Goal: Information Seeking & Learning: Understand process/instructions

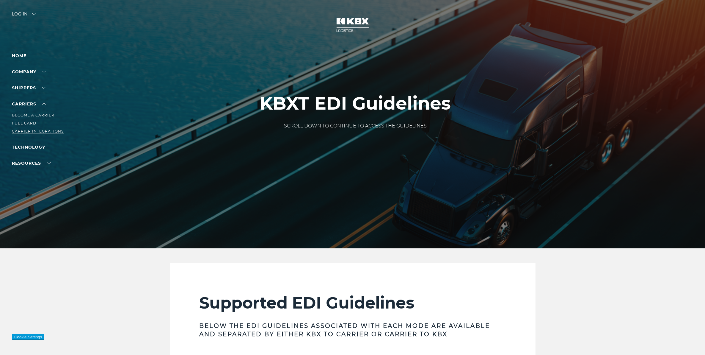
click at [30, 131] on link "Carrier Integrations" at bounding box center [38, 131] width 52 height 4
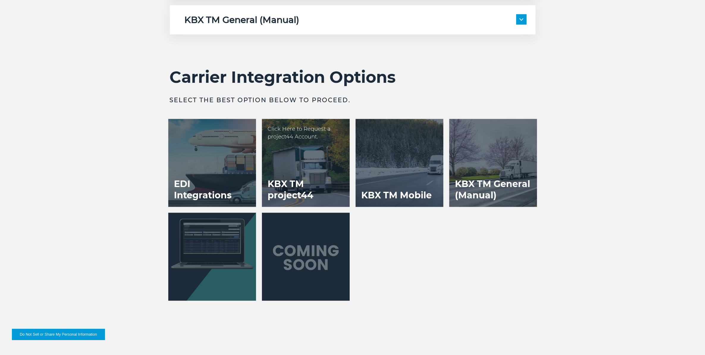
scroll to position [1190, 0]
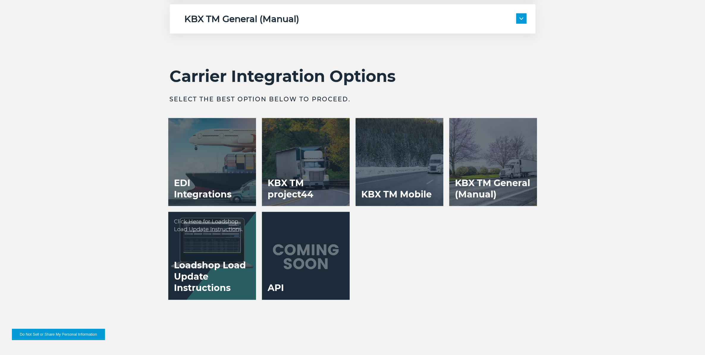
click at [233, 233] on p "Click Here for Loadshop Load Update Instructions." at bounding box center [212, 225] width 76 height 15
click at [219, 246] on div at bounding box center [212, 256] width 88 height 88
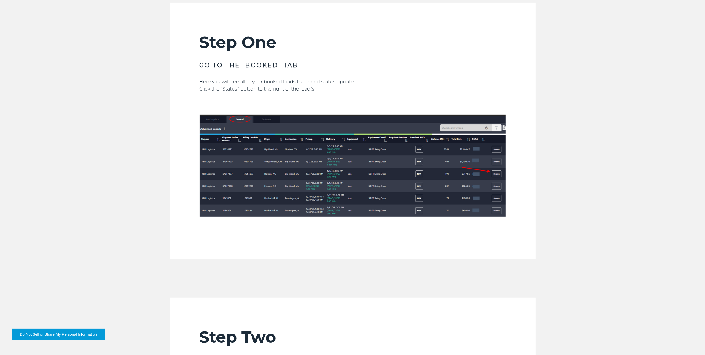
scroll to position [223, 0]
